Goal: Task Accomplishment & Management: Manage account settings

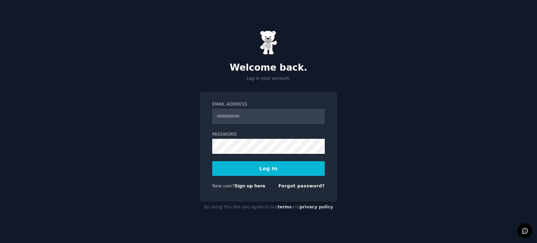
type input "**********"
click at [278, 170] on button "Log In" at bounding box center [268, 168] width 113 height 15
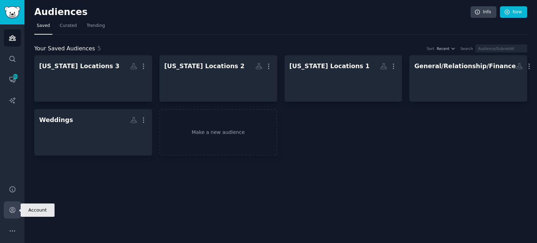
click at [13, 210] on icon "Sidebar" at bounding box center [12, 210] width 6 height 6
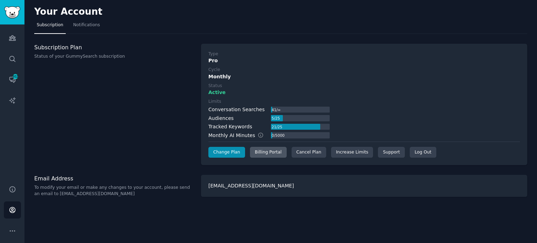
click at [257, 154] on div "Billing Portal" at bounding box center [268, 152] width 37 height 11
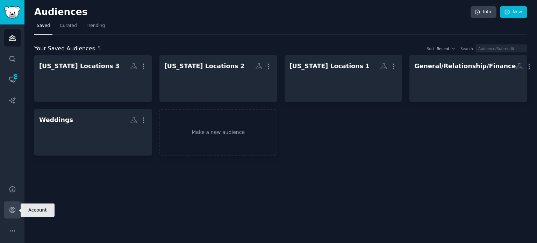
click at [13, 212] on icon "Sidebar" at bounding box center [12, 209] width 7 height 7
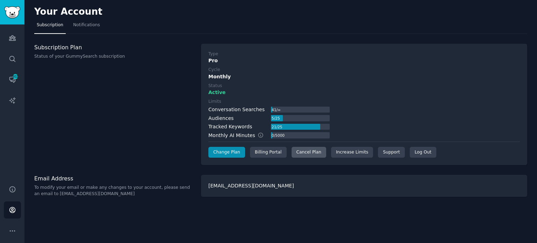
click at [302, 152] on div "Cancel Plan" at bounding box center [309, 152] width 35 height 11
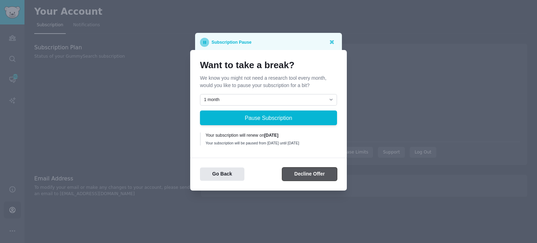
click at [316, 179] on button "Decline Offer" at bounding box center [309, 175] width 55 height 14
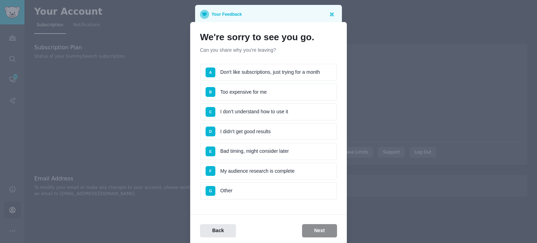
click at [260, 149] on li "E Bad timing, might consider later" at bounding box center [268, 151] width 137 height 17
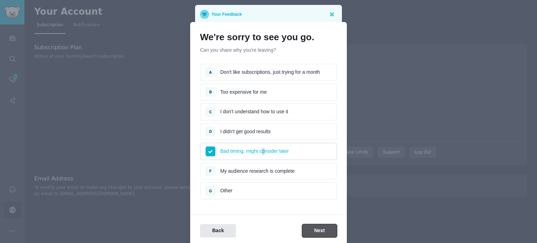
click at [327, 228] on button "Next" at bounding box center [319, 231] width 35 height 14
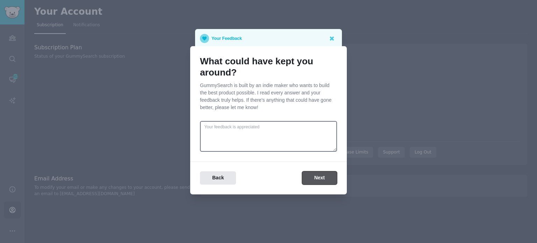
click at [324, 179] on button "Next" at bounding box center [319, 178] width 35 height 14
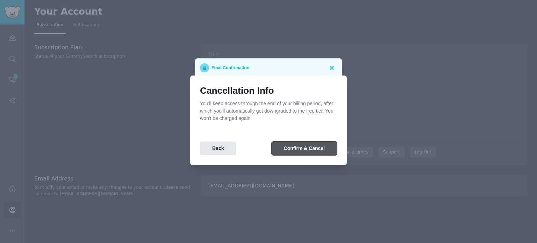
click at [302, 152] on button "Confirm & Cancel" at bounding box center [304, 149] width 65 height 14
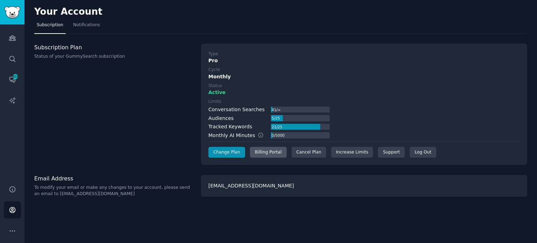
click at [264, 155] on div "Billing Portal" at bounding box center [268, 152] width 37 height 11
